Goal: Navigation & Orientation: Find specific page/section

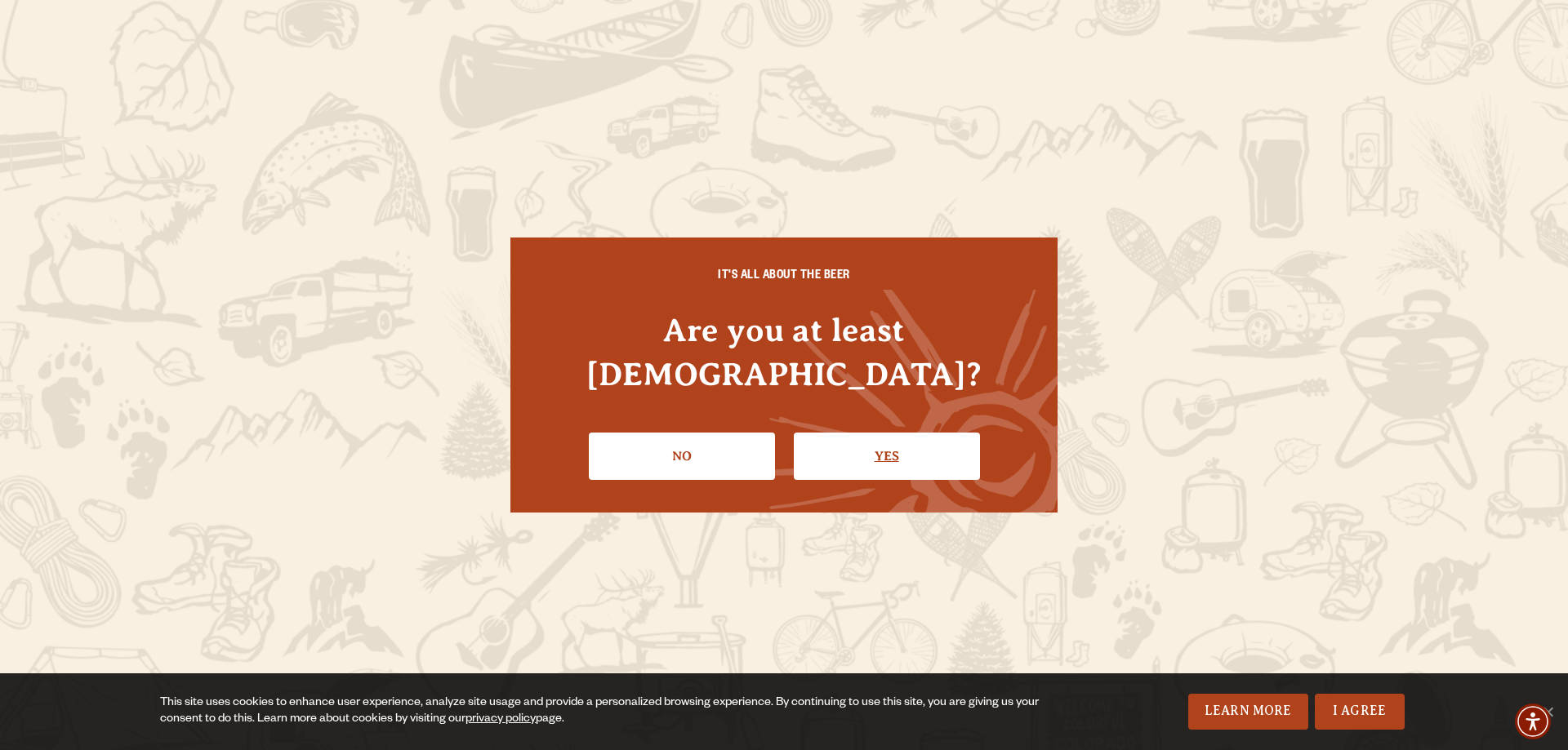
click at [837, 433] on link "Yes" at bounding box center [886, 456] width 187 height 47
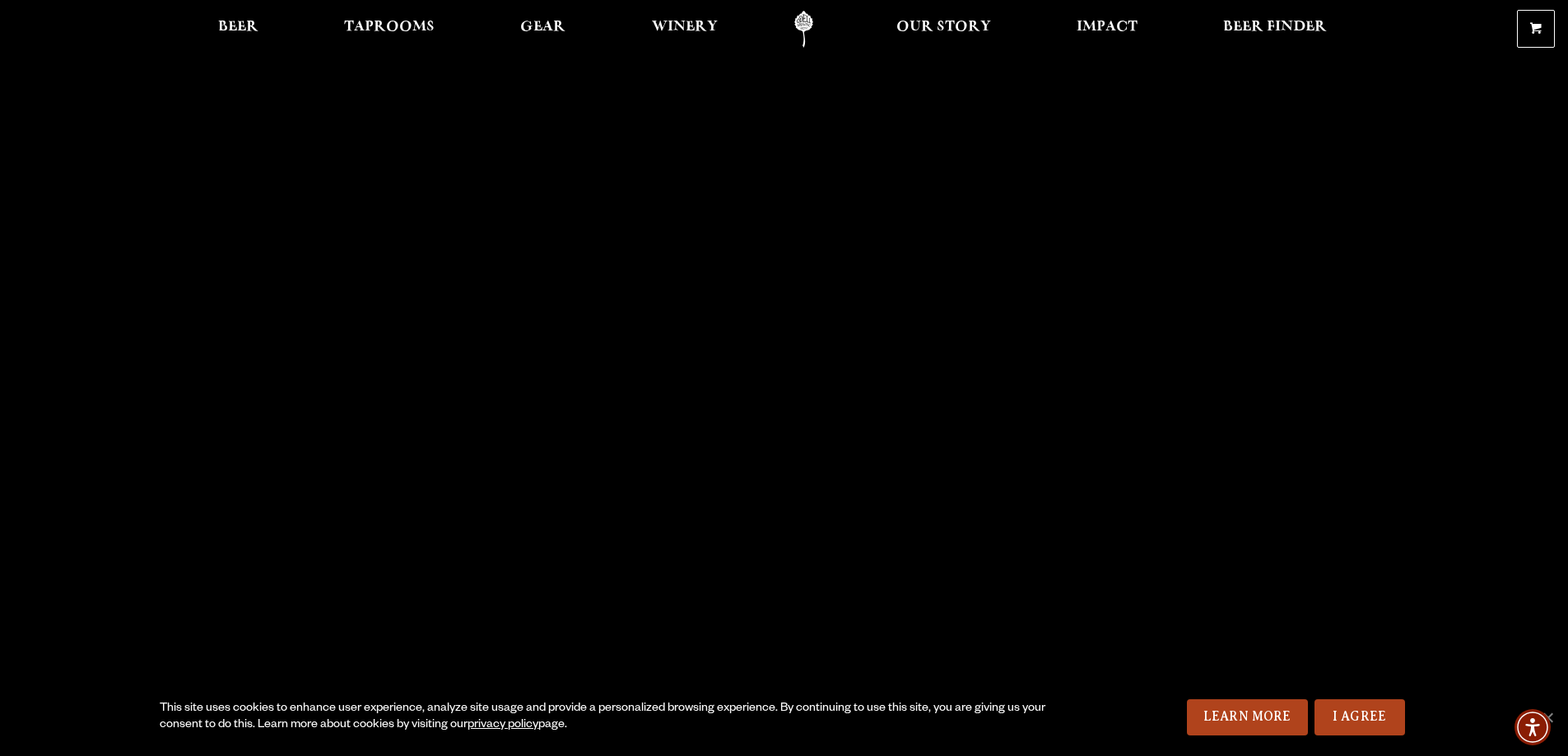
click at [471, 33] on ul "Beer Taprooms Gear Winery Our Story Impact Beer Finder Menu Menu" at bounding box center [772, 29] width 1131 height 37
click at [400, 23] on span "Taprooms" at bounding box center [389, 28] width 90 height 13
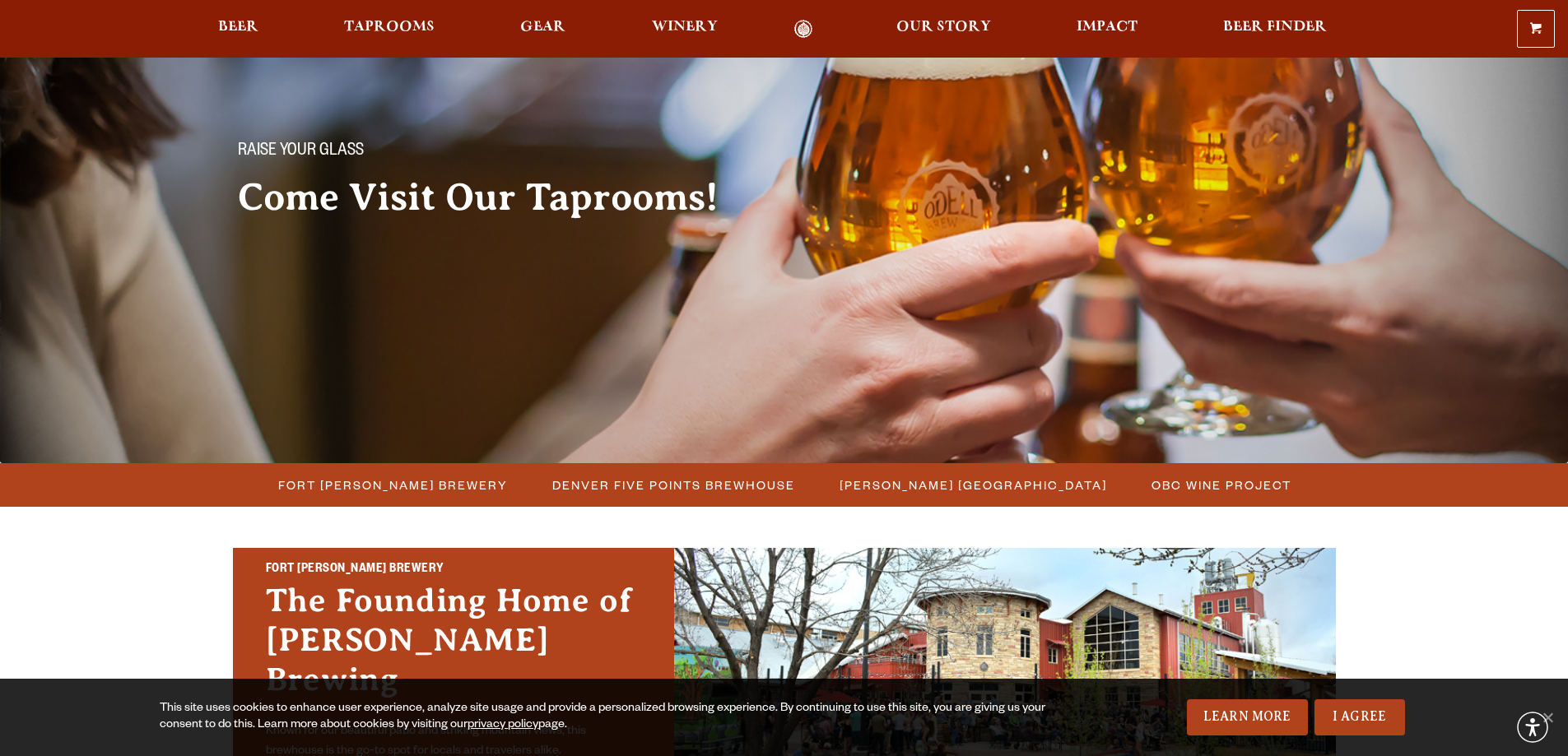
scroll to position [165, 0]
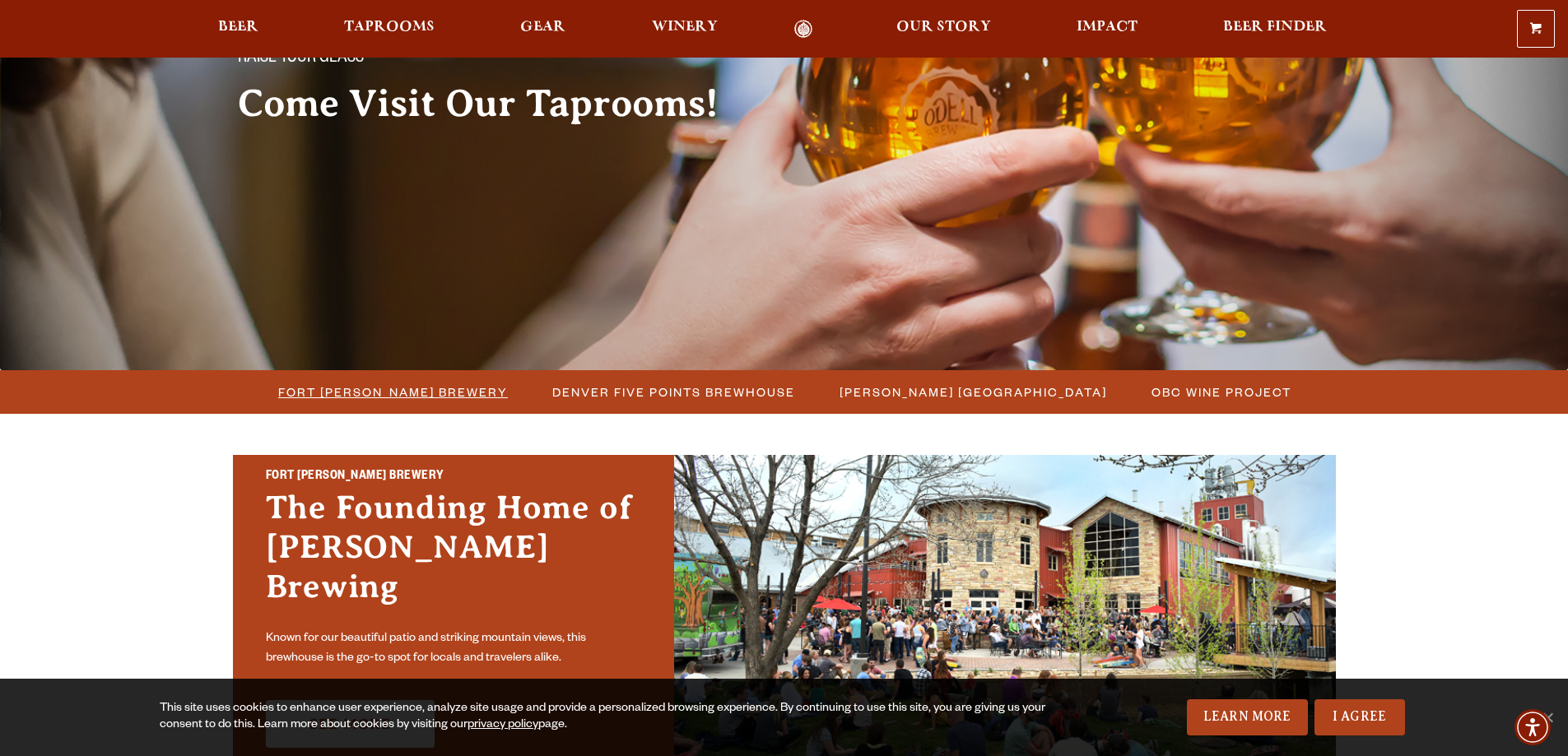
click at [436, 397] on span "Fort [PERSON_NAME] Brewery" at bounding box center [393, 392] width 230 height 24
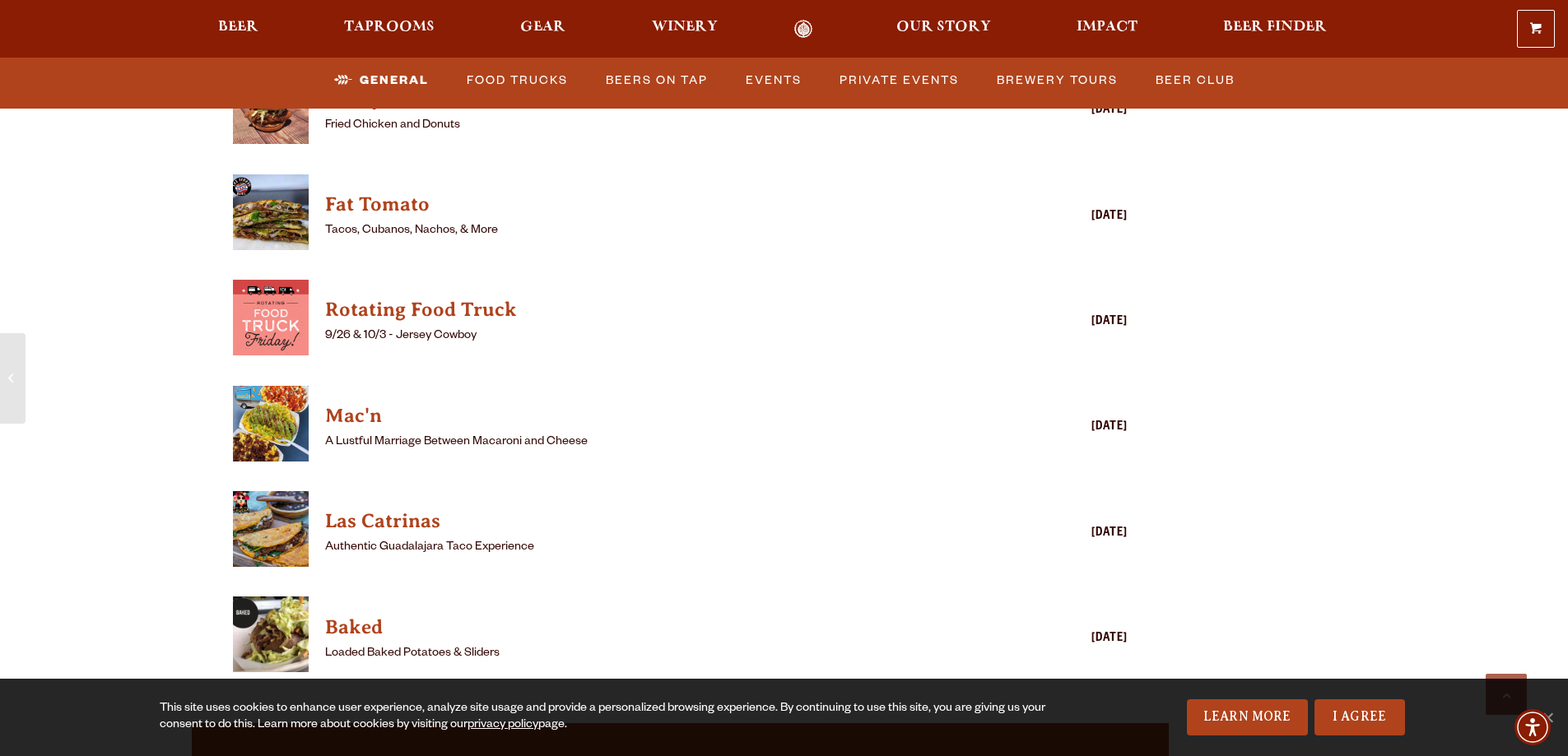
scroll to position [5101, 0]
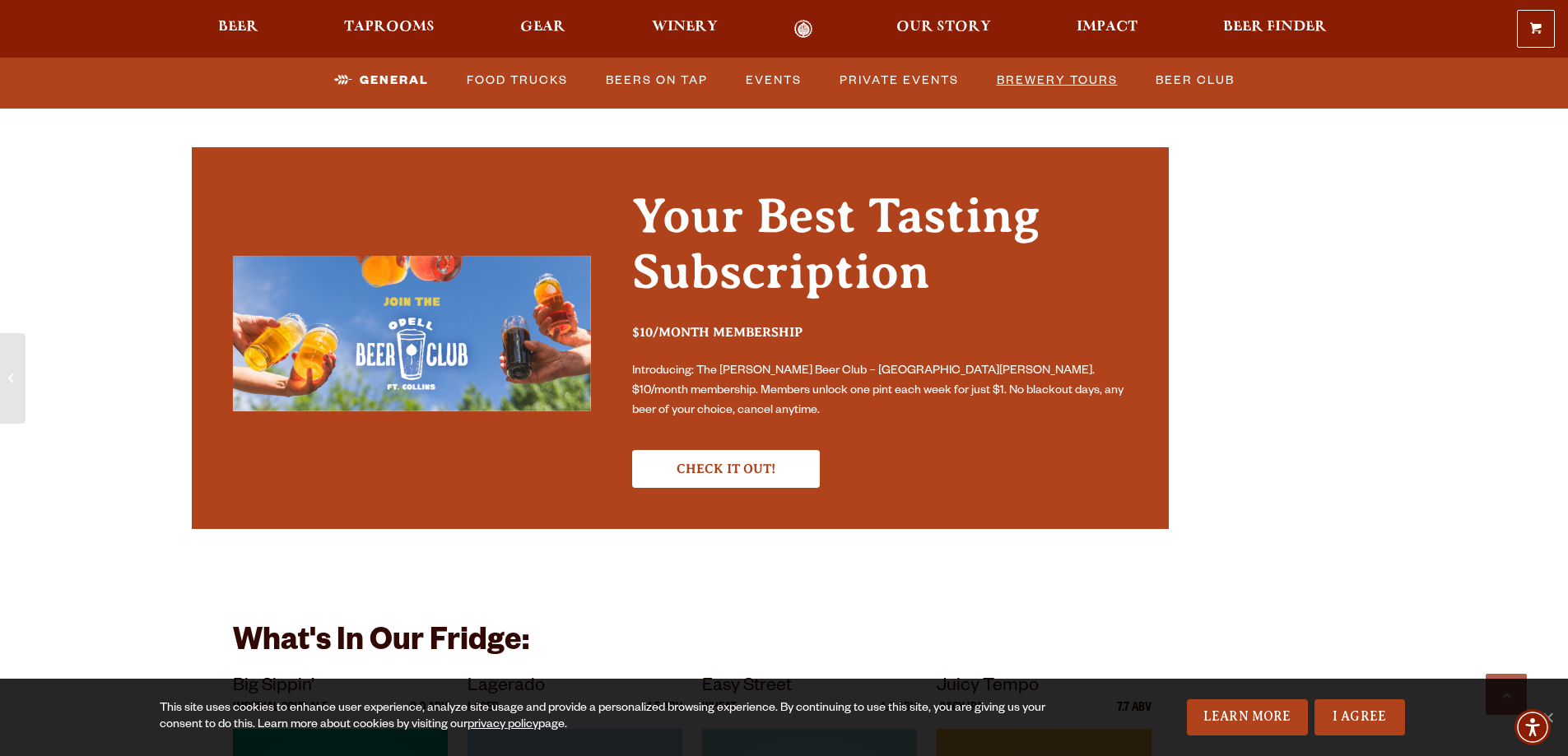
click at [1084, 76] on link "Brewery Tours" at bounding box center [1057, 80] width 135 height 38
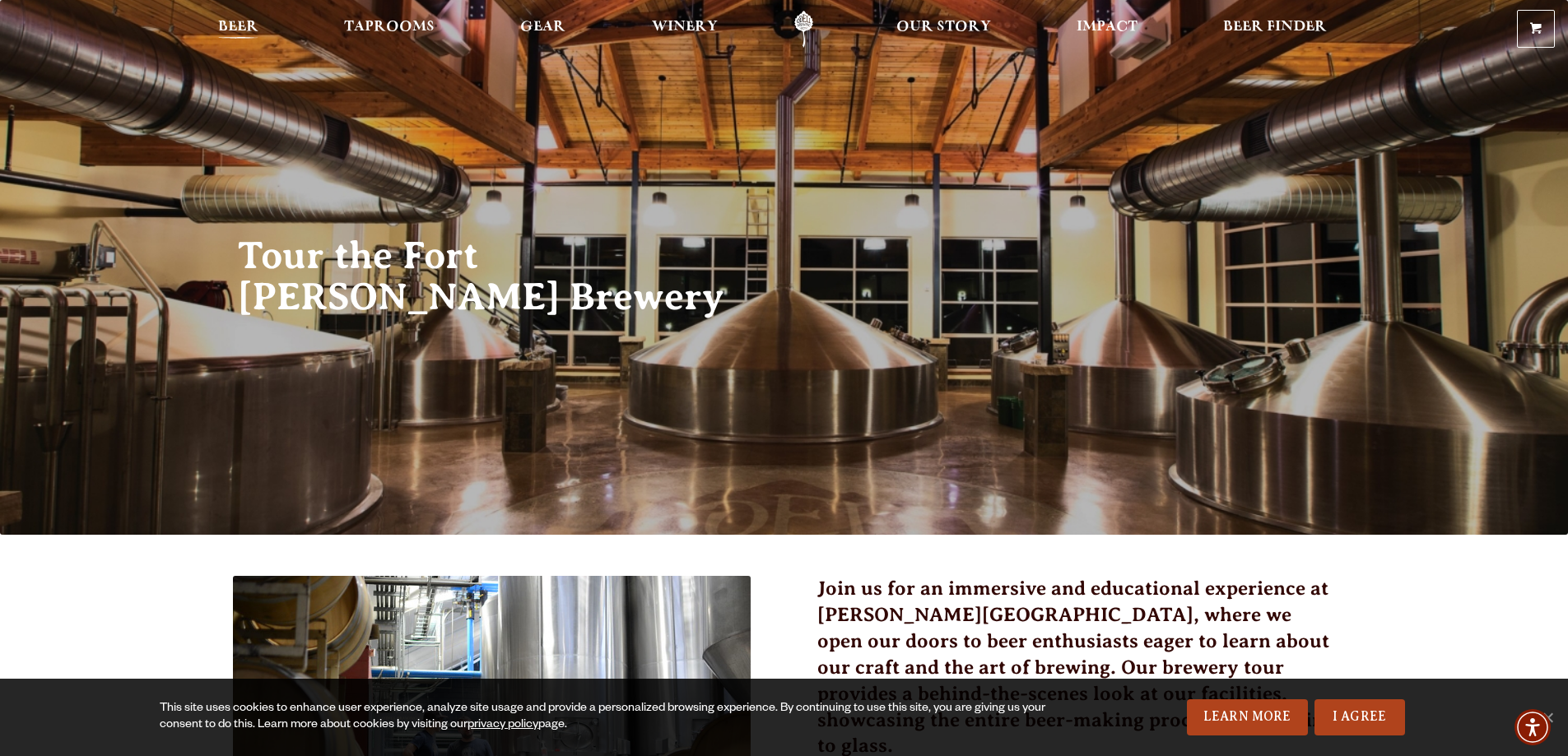
click at [220, 30] on span "Beer" at bounding box center [238, 28] width 40 height 13
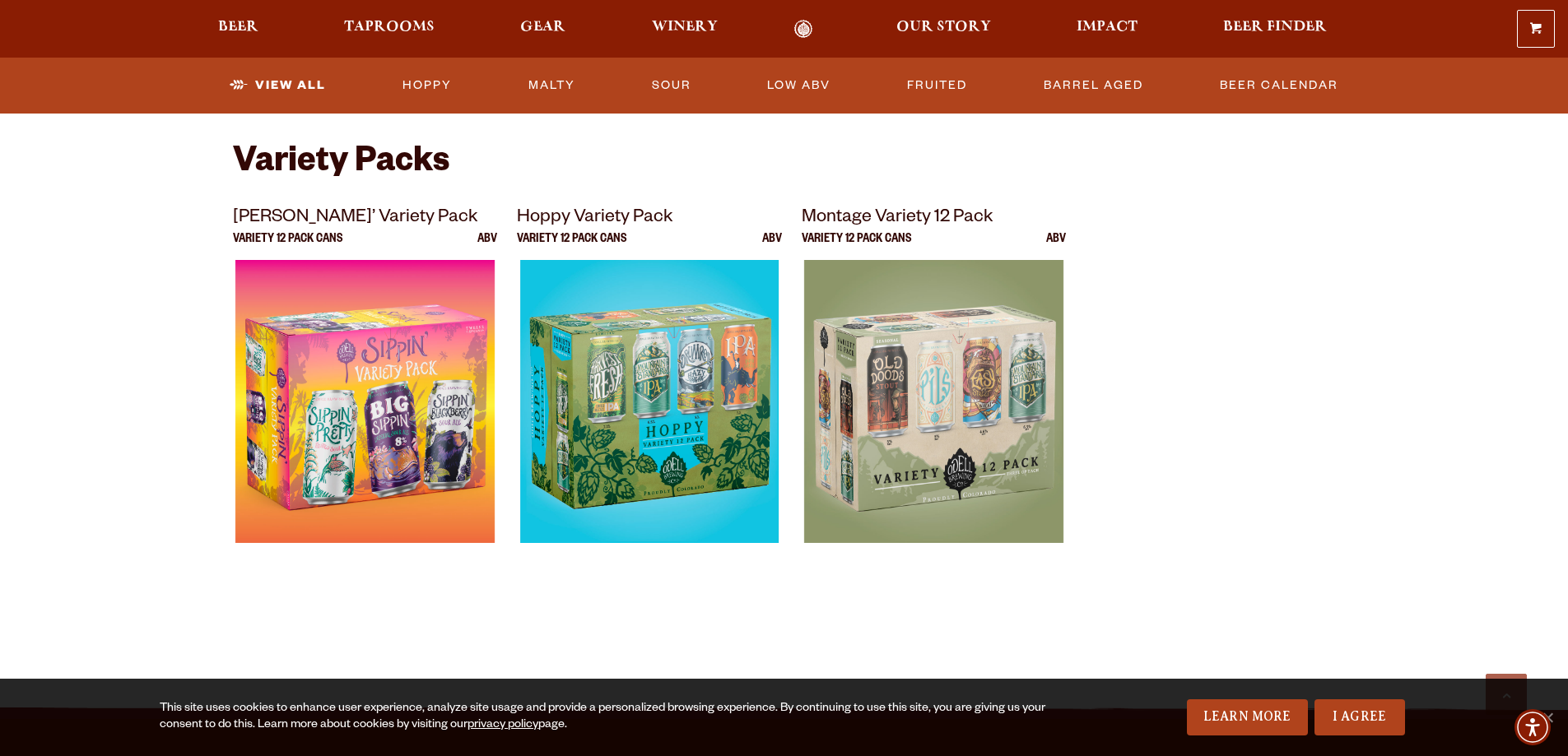
scroll to position [3044, 0]
